Goal: Task Accomplishment & Management: Manage account settings

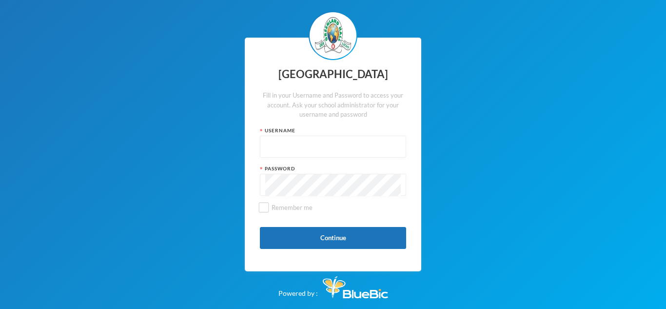
click at [358, 152] on input "text" at bounding box center [333, 147] width 136 height 22
paste input "glh25cs36"
type input "glh25cs36"
click at [266, 207] on input "Remember me" at bounding box center [264, 207] width 10 height 10
checkbox input "true"
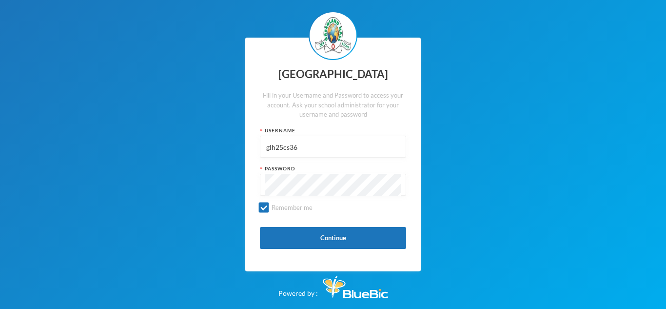
click at [291, 237] on button "Continue" at bounding box center [333, 238] width 146 height 22
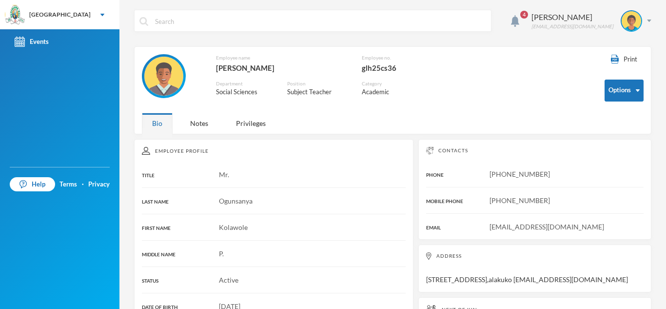
click at [201, 128] on div "Notes" at bounding box center [199, 123] width 39 height 21
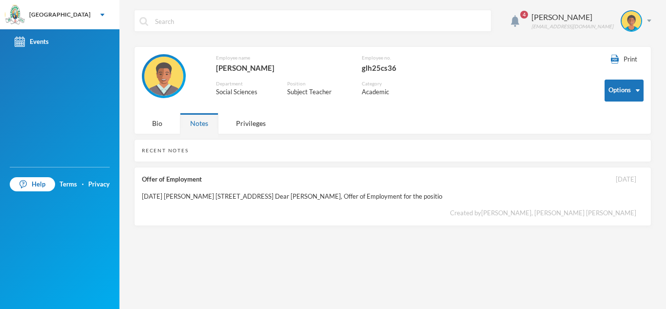
click at [443, 198] on div "[DATE] [PERSON_NAME] [STREET_ADDRESS] Dear [PERSON_NAME], Offer of Employment f…" at bounding box center [292, 197] width 301 height 10
click at [443, 192] on div "[DATE] [PERSON_NAME] [STREET_ADDRESS] Dear [PERSON_NAME], Offer of Employment f…" at bounding box center [292, 197] width 301 height 10
click at [443, 199] on div "[DATE] [PERSON_NAME] [STREET_ADDRESS] Dear [PERSON_NAME], Offer of Employment f…" at bounding box center [292, 197] width 301 height 10
click at [636, 84] on button "Options" at bounding box center [624, 90] width 39 height 22
click at [494, 120] on div "Print Options Employee name [GEOGRAPHIC_DATA][PERSON_NAME] Employee no. glh25cs…" at bounding box center [392, 90] width 517 height 88
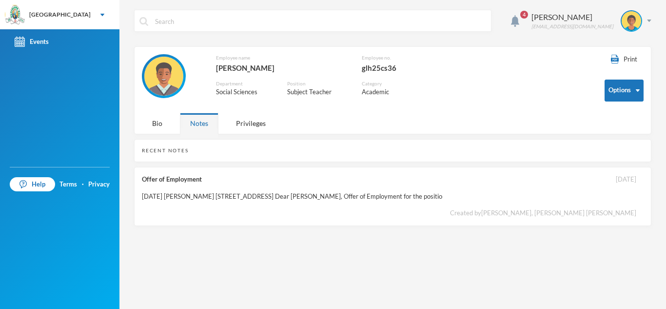
click at [242, 132] on div "Privileges" at bounding box center [251, 123] width 50 height 21
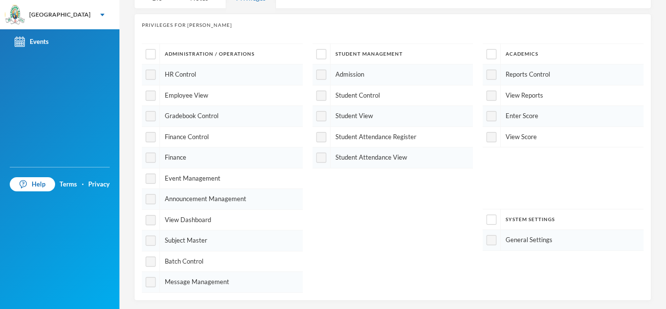
scroll to position [127, 0]
click at [489, 228] on div at bounding box center [492, 238] width 18 height 20
click at [487, 220] on input "checkbox" at bounding box center [492, 218] width 10 height 10
checkbox input "true"
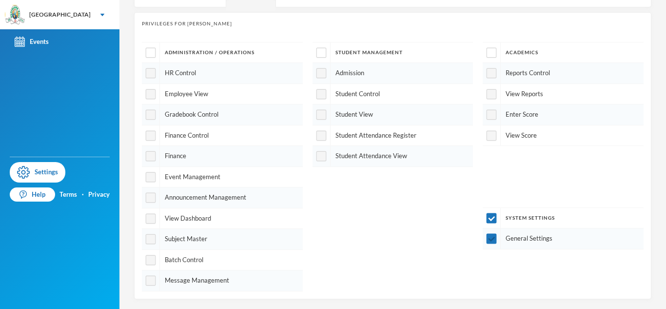
click at [505, 227] on div "System Settings" at bounding box center [563, 218] width 161 height 20
click at [487, 222] on input "checkbox" at bounding box center [492, 218] width 10 height 10
checkbox input "false"
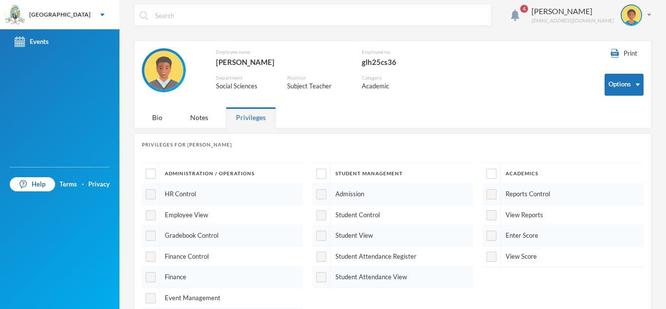
scroll to position [0, 0]
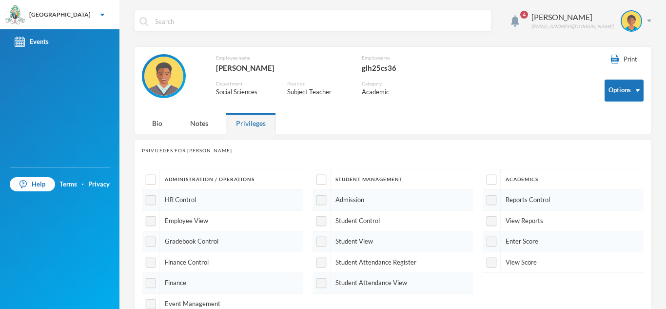
click at [511, 28] on div "4 Ogunsanya Kolawole [EMAIL_ADDRESS][PERSON_NAME][DOMAIN_NAME]" at bounding box center [578, 21] width 145 height 22
click at [520, 15] on span "4" at bounding box center [524, 15] width 8 height 8
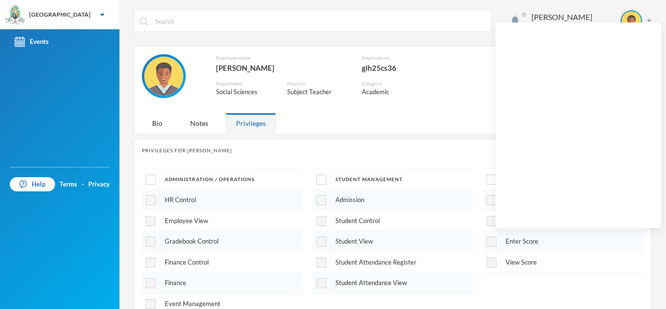
click at [489, 11] on div "Ogunsanya Kolawole [EMAIL_ADDRESS][PERSON_NAME][DOMAIN_NAME]" at bounding box center [392, 28] width 517 height 37
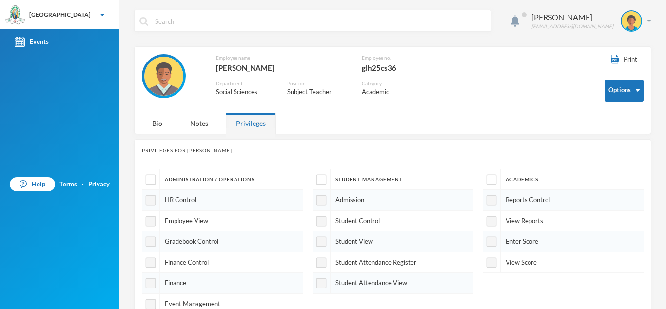
click at [155, 125] on div "Bio" at bounding box center [157, 123] width 31 height 21
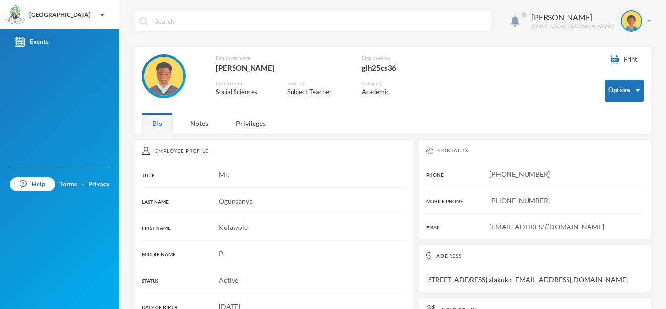
click at [35, 48] on link "Events" at bounding box center [59, 41] width 119 height 25
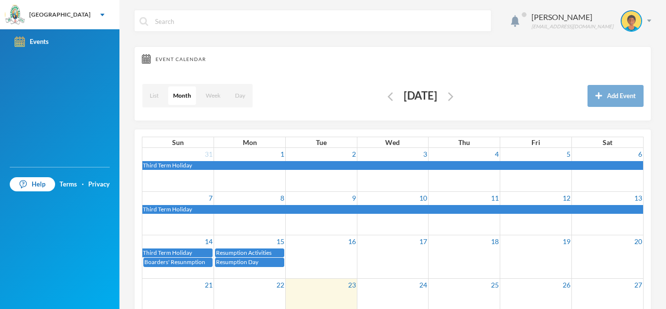
click at [642, 18] on div "Ogunsanya Kolawole [EMAIL_ADDRESS][PERSON_NAME][DOMAIN_NAME]" at bounding box center [587, 20] width 127 height 21
click at [531, 79] on div "List Month Week Day [DATE] Add Event" at bounding box center [393, 96] width 502 height 35
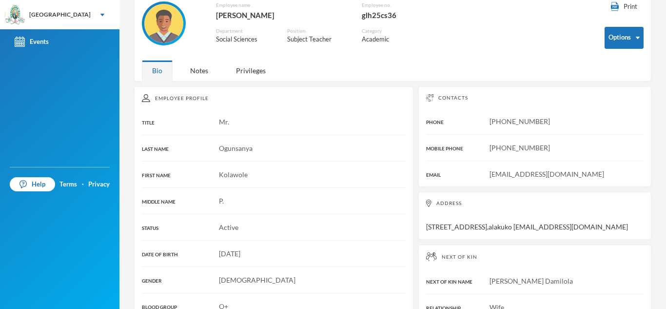
scroll to position [54, 0]
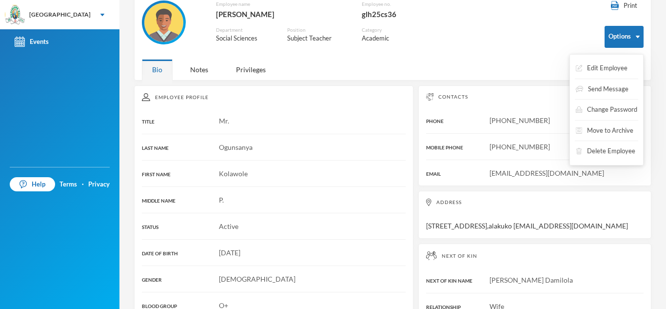
click at [624, 36] on button "Options" at bounding box center [624, 37] width 39 height 22
click at [610, 115] on button "Change Password" at bounding box center [606, 110] width 63 height 18
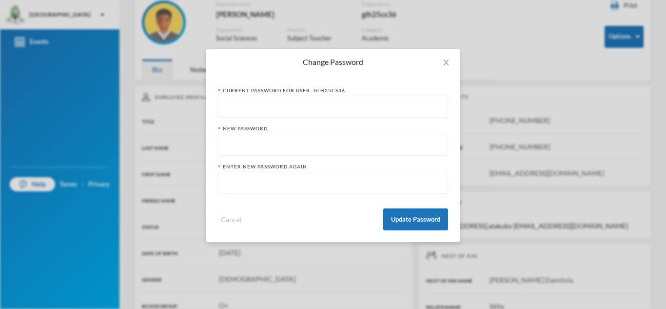
click at [306, 104] on input "text" at bounding box center [332, 107] width 219 height 22
paste input "glh25cs36123"
type input "glh25cs36123"
click at [292, 140] on input "text" at bounding box center [332, 145] width 219 height 22
type input "Akoraye%3152"
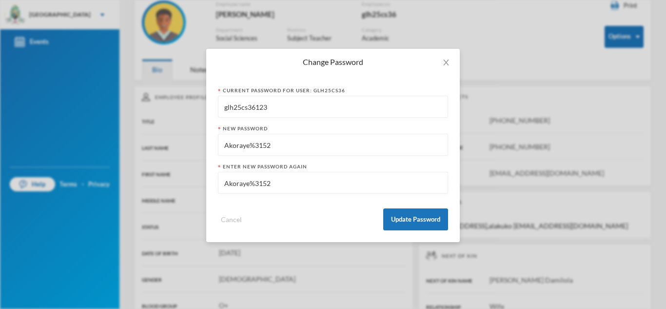
type input "Akoraye%3152"
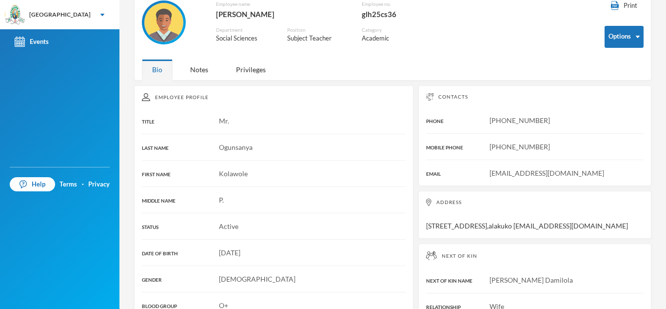
click at [445, 224] on div "Address [STREET_ADDRESS] [EMAIL_ADDRESS][DOMAIN_NAME]" at bounding box center [534, 215] width 233 height 48
click at [452, 225] on div "Address [STREET_ADDRESS] [EMAIL_ADDRESS][DOMAIN_NAME]" at bounding box center [534, 215] width 233 height 48
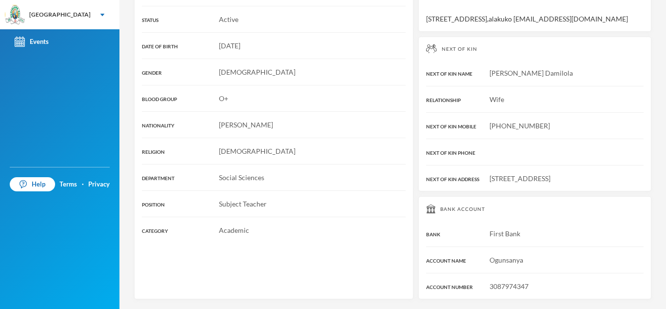
scroll to position [256, 0]
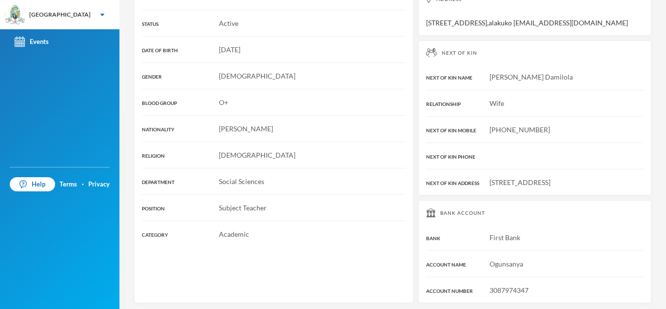
click at [537, 279] on div "Bank Account BANK First Bank ACCOUNT NAME Ogunsanya ACCOUNT NUMBER 3087974347" at bounding box center [534, 251] width 233 height 103
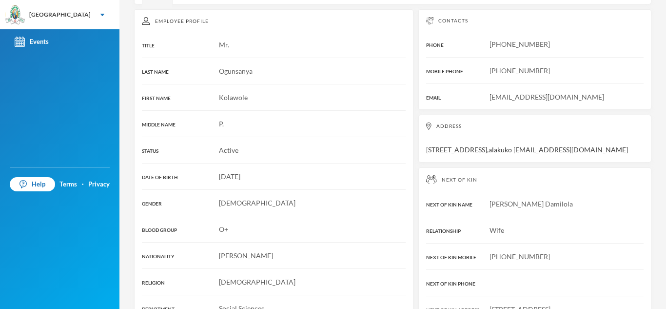
scroll to position [0, 0]
